Goal: Register for event/course

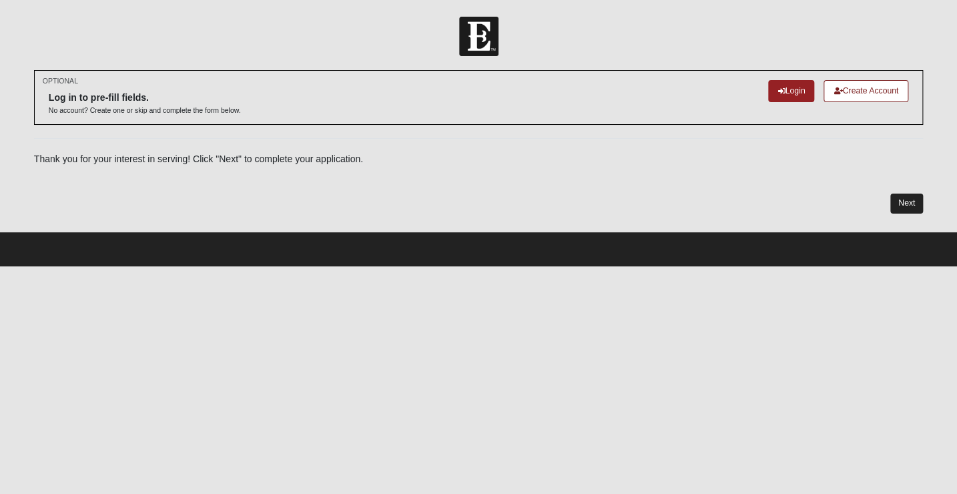
click at [907, 196] on link "Next" at bounding box center [906, 202] width 33 height 19
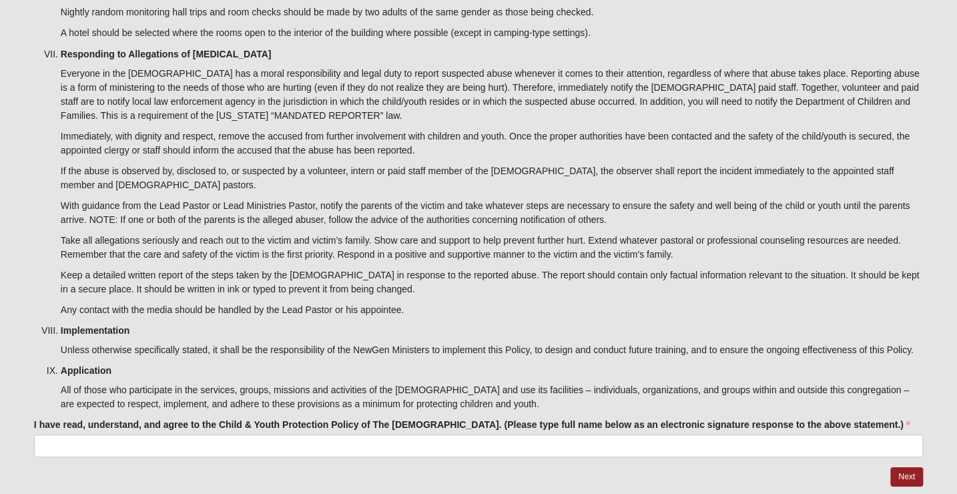
scroll to position [4029, 0]
